Goal: Task Accomplishment & Management: Use online tool/utility

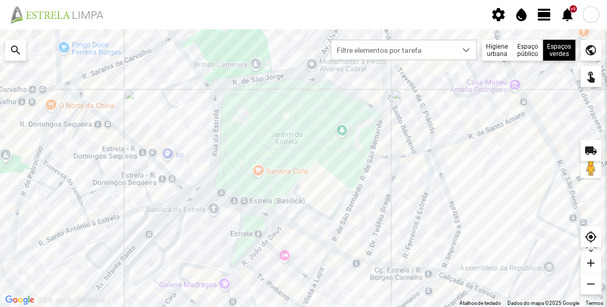
drag, startPoint x: 468, startPoint y: 224, endPoint x: 336, endPoint y: 148, distance: 152.6
click at [336, 148] on div at bounding box center [303, 167] width 607 height 277
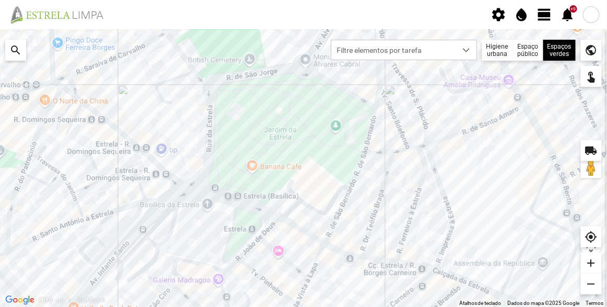
click at [459, 183] on div at bounding box center [303, 167] width 607 height 277
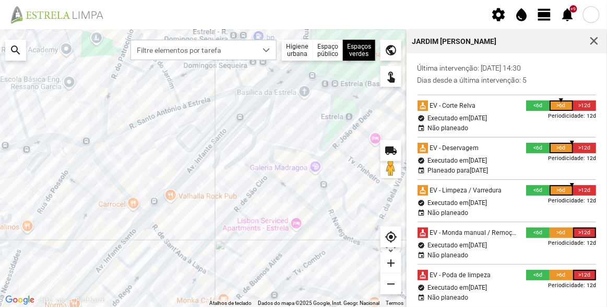
drag, startPoint x: 181, startPoint y: 233, endPoint x: 256, endPoint y: 162, distance: 103.5
click at [256, 162] on div at bounding box center [203, 167] width 407 height 277
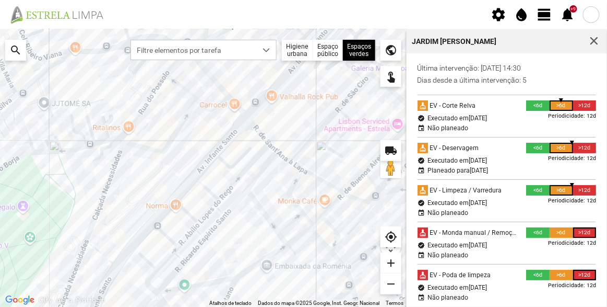
drag, startPoint x: 251, startPoint y: 200, endPoint x: 291, endPoint y: 167, distance: 51.9
click at [291, 167] on div at bounding box center [203, 167] width 407 height 277
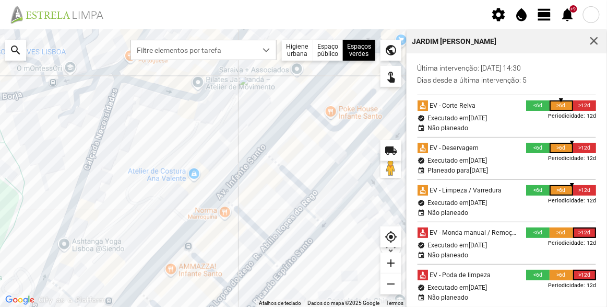
drag, startPoint x: 208, startPoint y: 188, endPoint x: 250, endPoint y: 177, distance: 43.6
click at [250, 177] on div at bounding box center [203, 167] width 407 height 277
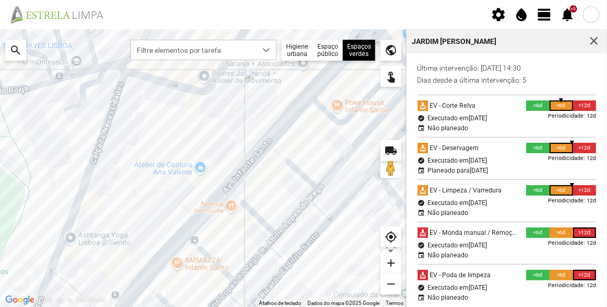
click at [288, 86] on div at bounding box center [203, 167] width 407 height 277
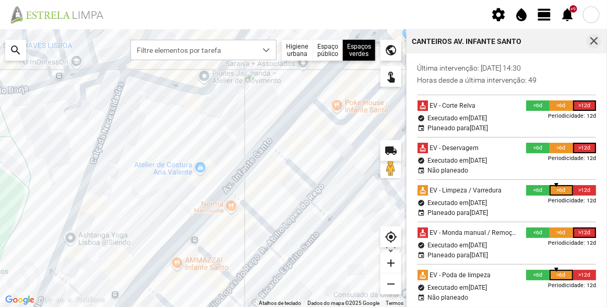
click at [592, 43] on span "button" at bounding box center [594, 41] width 9 height 9
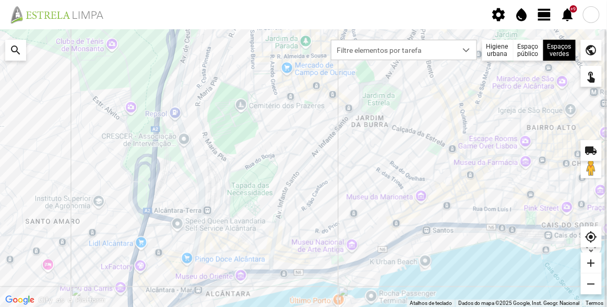
click at [420, 88] on div at bounding box center [303, 167] width 607 height 277
click at [545, 13] on span "view_day" at bounding box center [545, 15] width 16 height 16
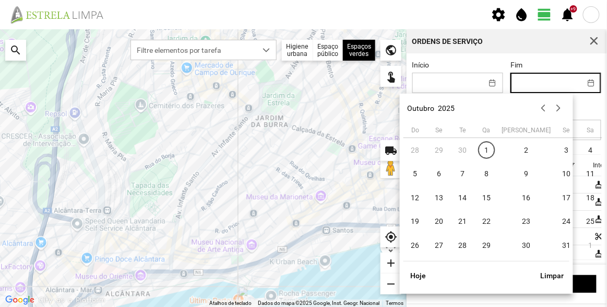
click at [549, 84] on input "Fim" at bounding box center [546, 82] width 70 height 19
click at [519, 245] on span "30" at bounding box center [527, 245] width 17 height 17
type input "[DATE]"
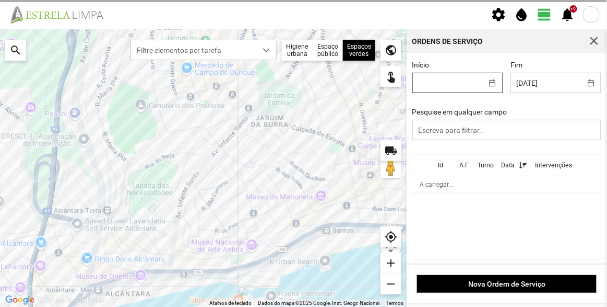
click at [457, 83] on input "Início" at bounding box center [448, 82] width 70 height 19
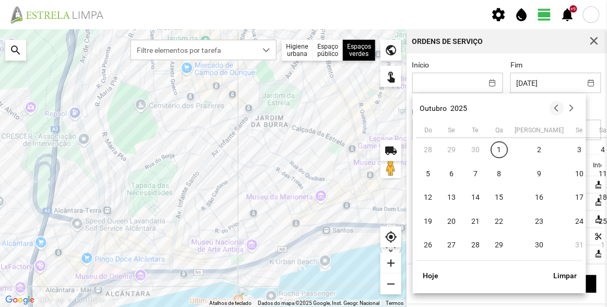
click at [554, 107] on button "button" at bounding box center [557, 108] width 15 height 15
click at [475, 249] on span "30" at bounding box center [476, 245] width 17 height 17
type input "[DATE]"
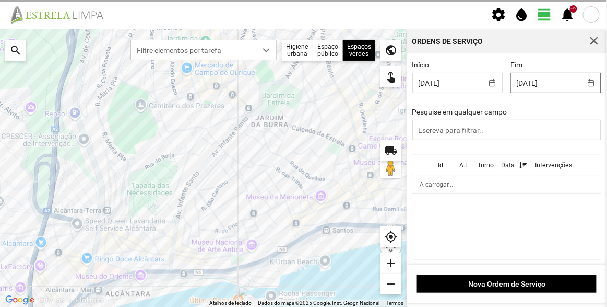
click at [566, 87] on input "[DATE]" at bounding box center [546, 82] width 70 height 19
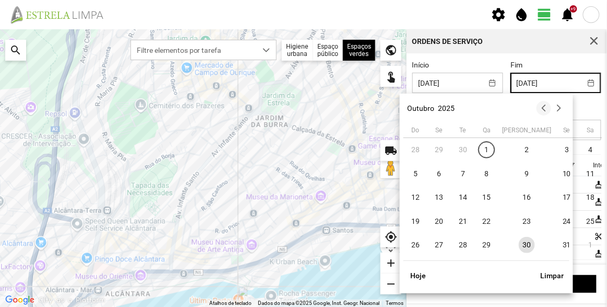
click at [548, 109] on button "button" at bounding box center [544, 108] width 15 height 15
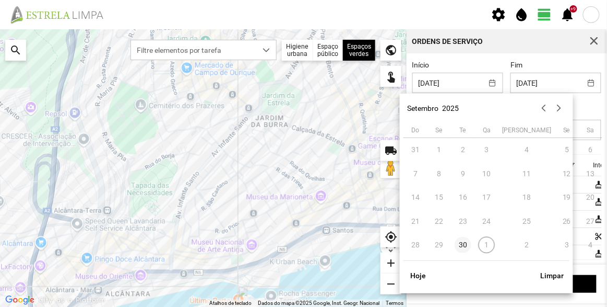
click at [466, 246] on span "30" at bounding box center [463, 245] width 17 height 17
type input "[DATE]"
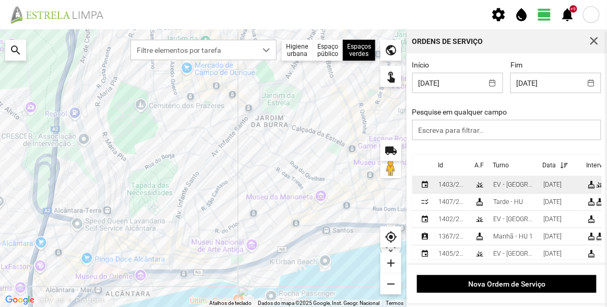
click at [507, 184] on div "EV - [GEOGRAPHIC_DATA] B" at bounding box center [515, 184] width 42 height 7
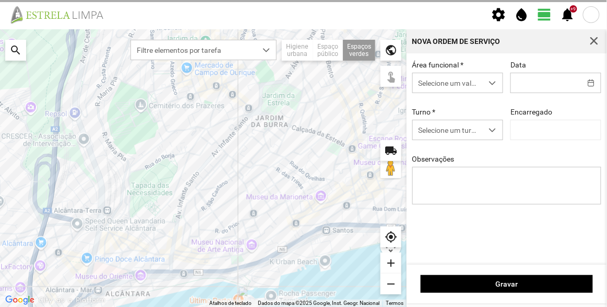
type input "[DATE]"
type textarea "[GEOGRAPHIC_DATA][PERSON_NAME]"
type input "[PERSON_NAME]"
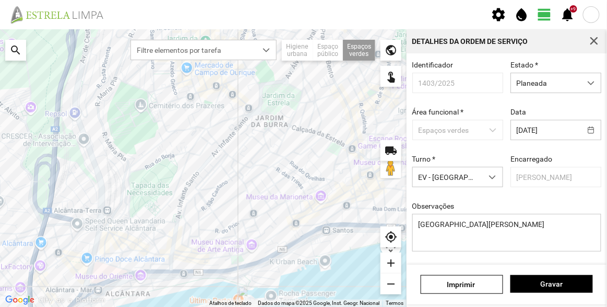
click at [520, 194] on div "Identificador 1403/2025 Estado * Planeada Área funcional * Espaços verdes Data …" at bounding box center [507, 164] width 197 height 207
click at [597, 43] on span "button" at bounding box center [594, 41] width 9 height 9
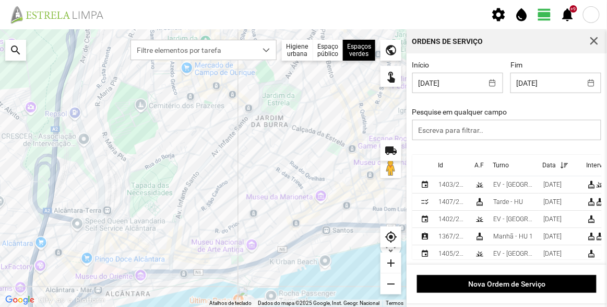
click at [441, 8] on fbc-header "settings water_drop view_day +9 notifications" at bounding box center [303, 14] width 607 height 29
